Goal: Task Accomplishment & Management: Use online tool/utility

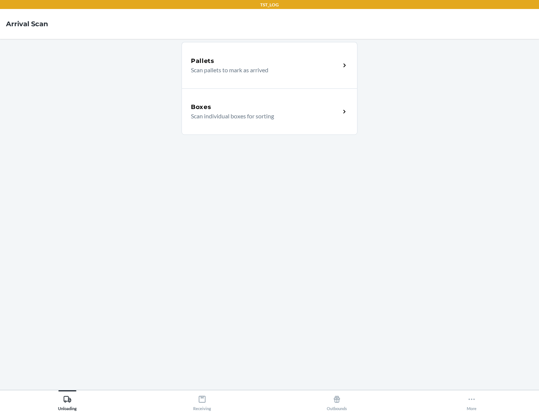
click at [266, 107] on div "Boxes" at bounding box center [265, 107] width 149 height 9
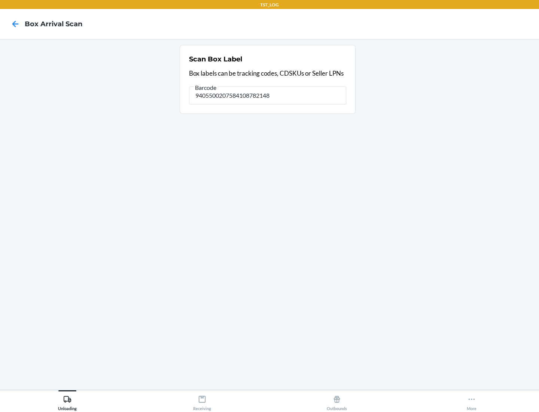
type input "9405500207584108782148"
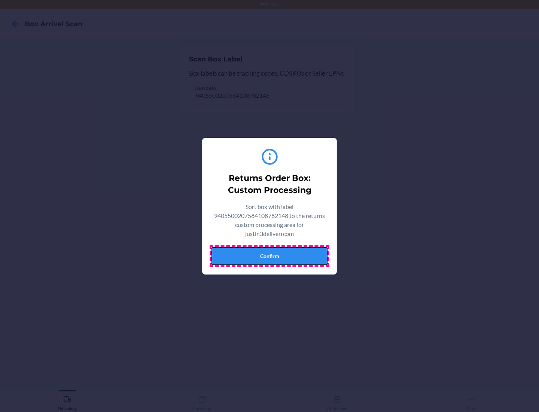
click at [270, 256] on button "Confirm" at bounding box center [270, 256] width 116 height 18
